Goal: Task Accomplishment & Management: Complete application form

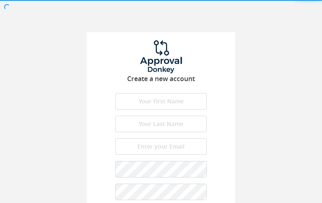
type input "OBWnURBEOdqBHop"
type input "ROKuhGAaCufdU"
type input "[EMAIL_ADDRESS][DOMAIN_NAME]"
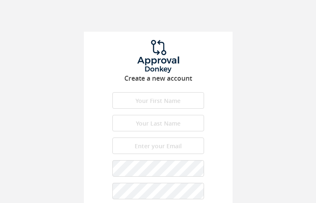
type input "vpKCcegAd"
type input "DdWovmKEHf"
type input "[EMAIL_ADDRESS][DOMAIN_NAME]"
